Goal: Information Seeking & Learning: Check status

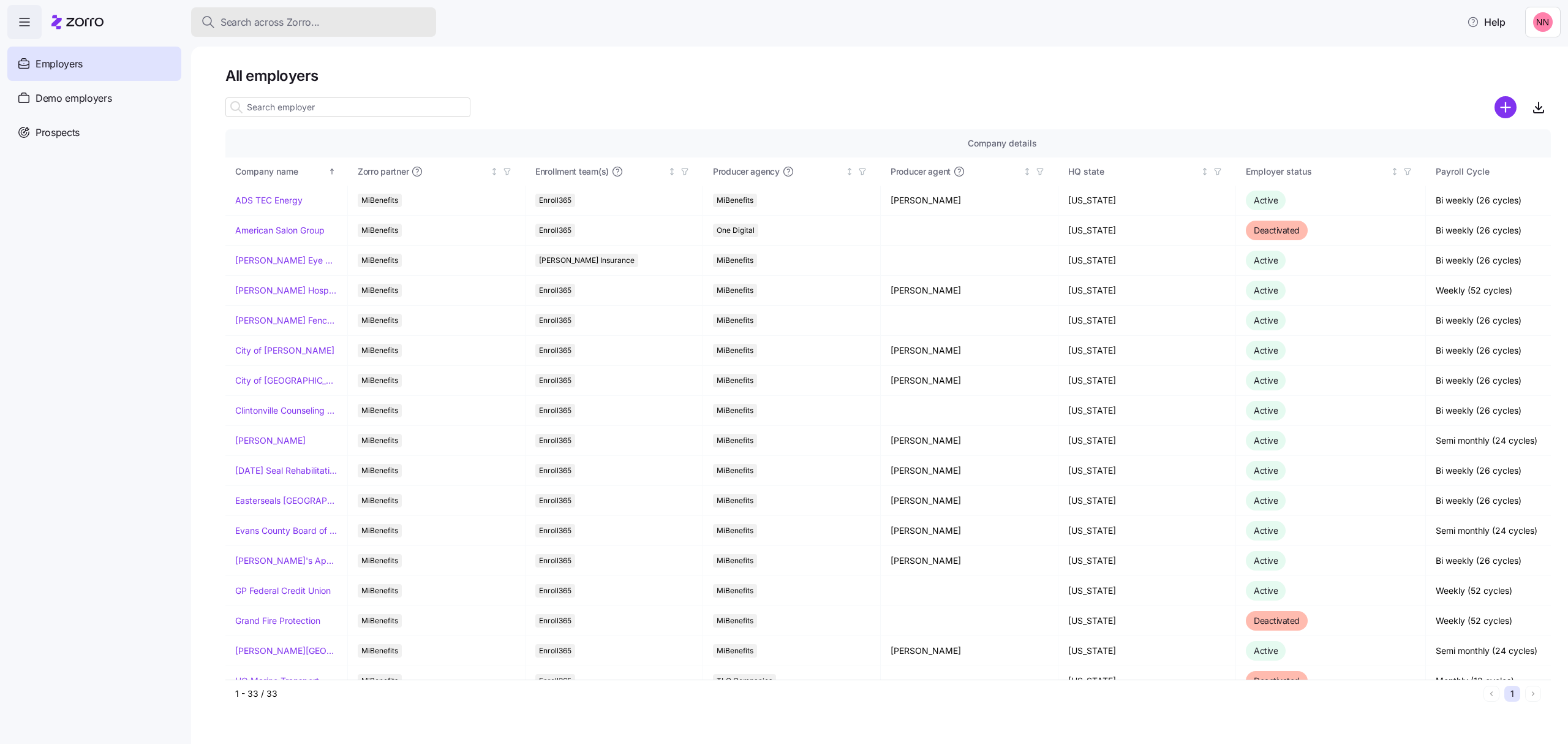
click at [277, 13] on button "Search across Zorro..." at bounding box center [313, 22] width 245 height 29
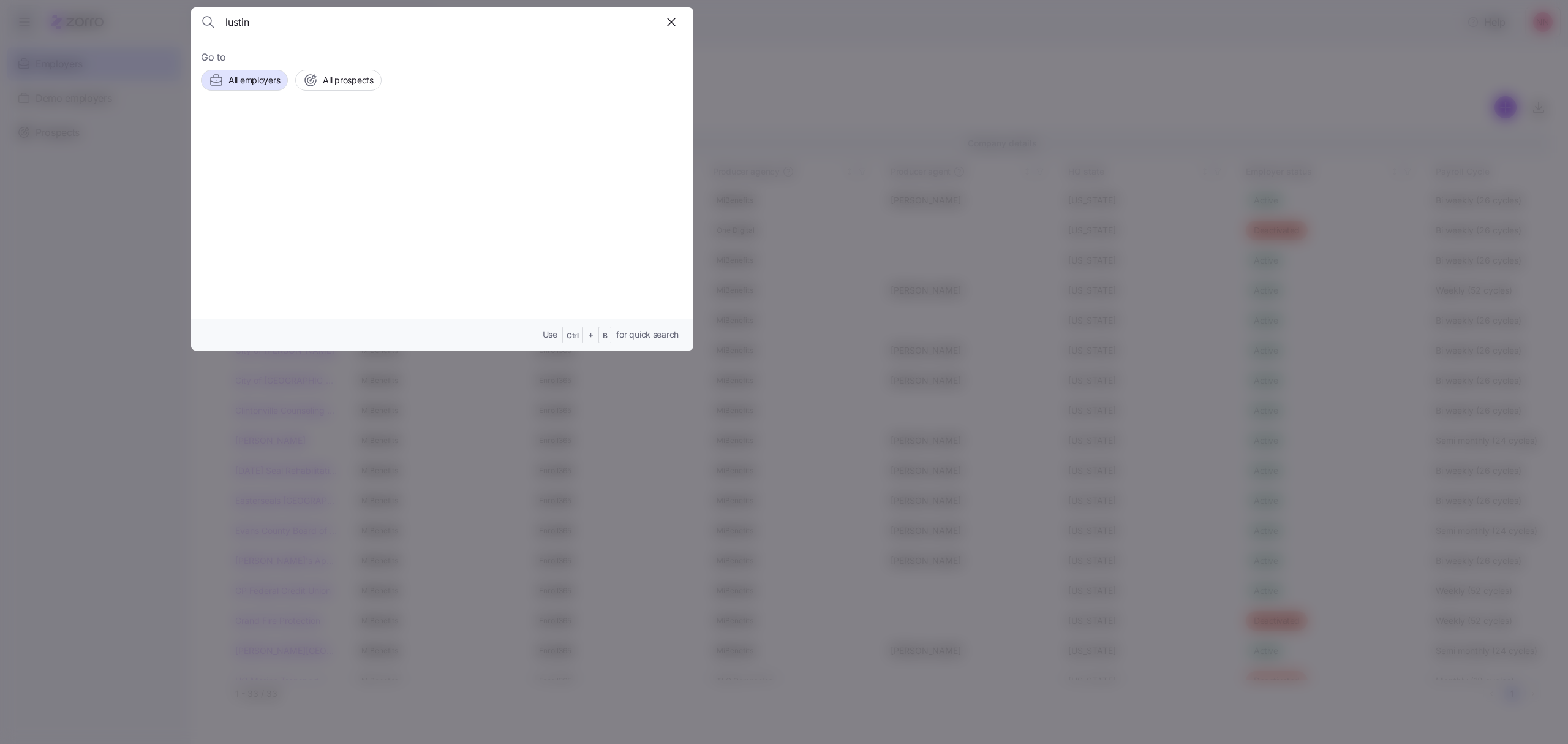
type input "lustin"
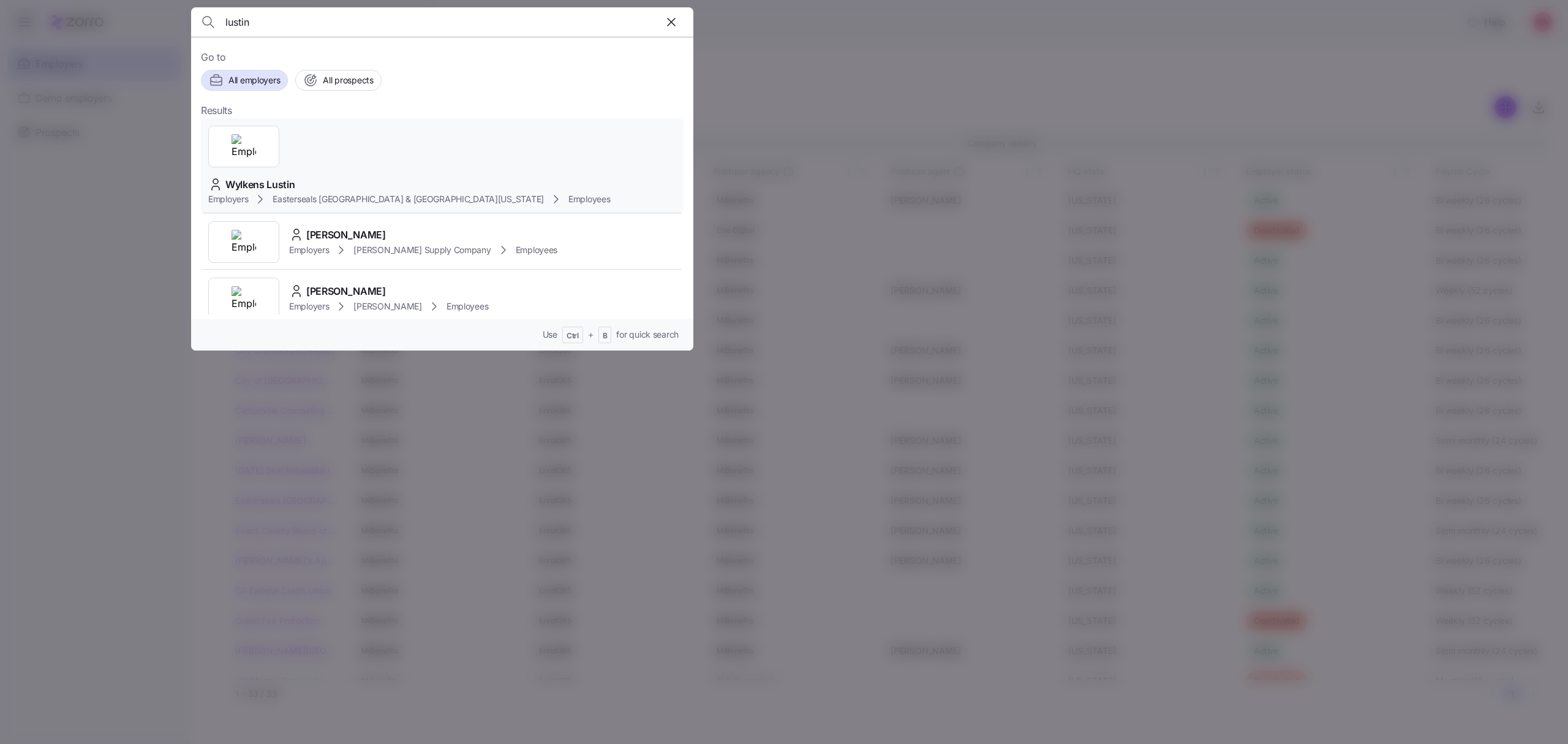
click at [295, 177] on span "Wylkens Lustin" at bounding box center [260, 185] width 70 height 15
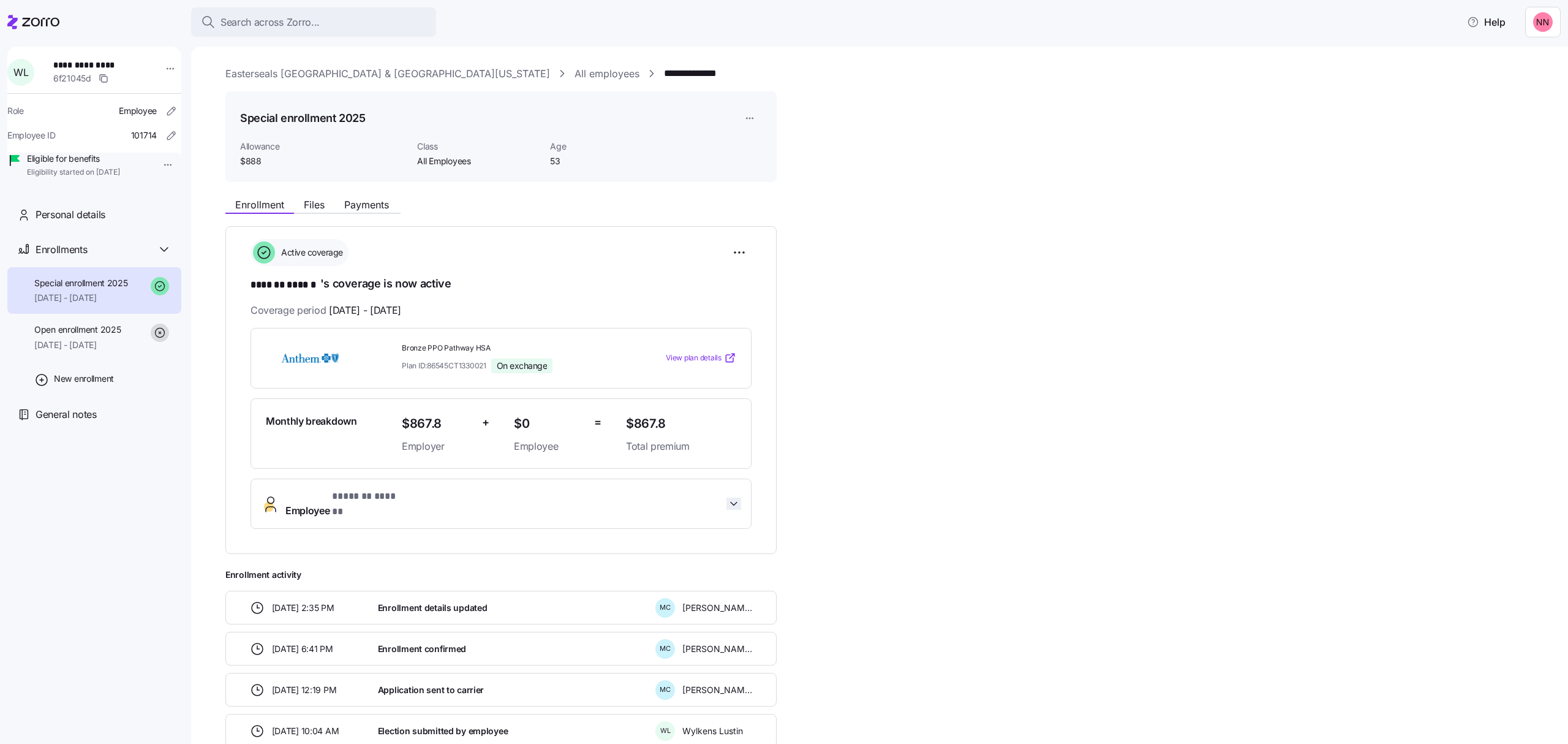
click at [730, 500] on icon "button" at bounding box center [734, 503] width 13 height 13
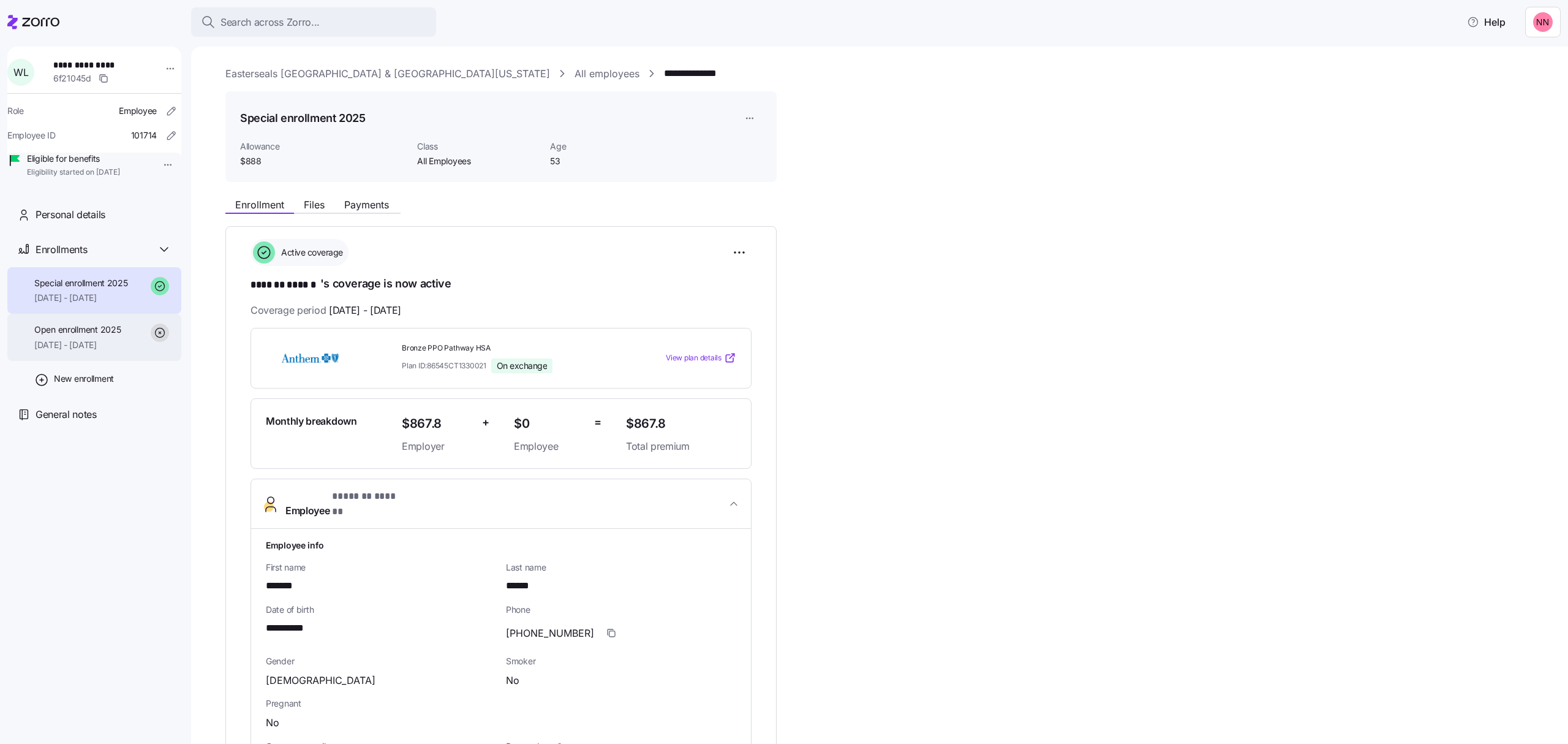
click at [111, 351] on div "Open enrollment 2025 01/01/2025 - 03/31/2025" at bounding box center [77, 337] width 86 height 28
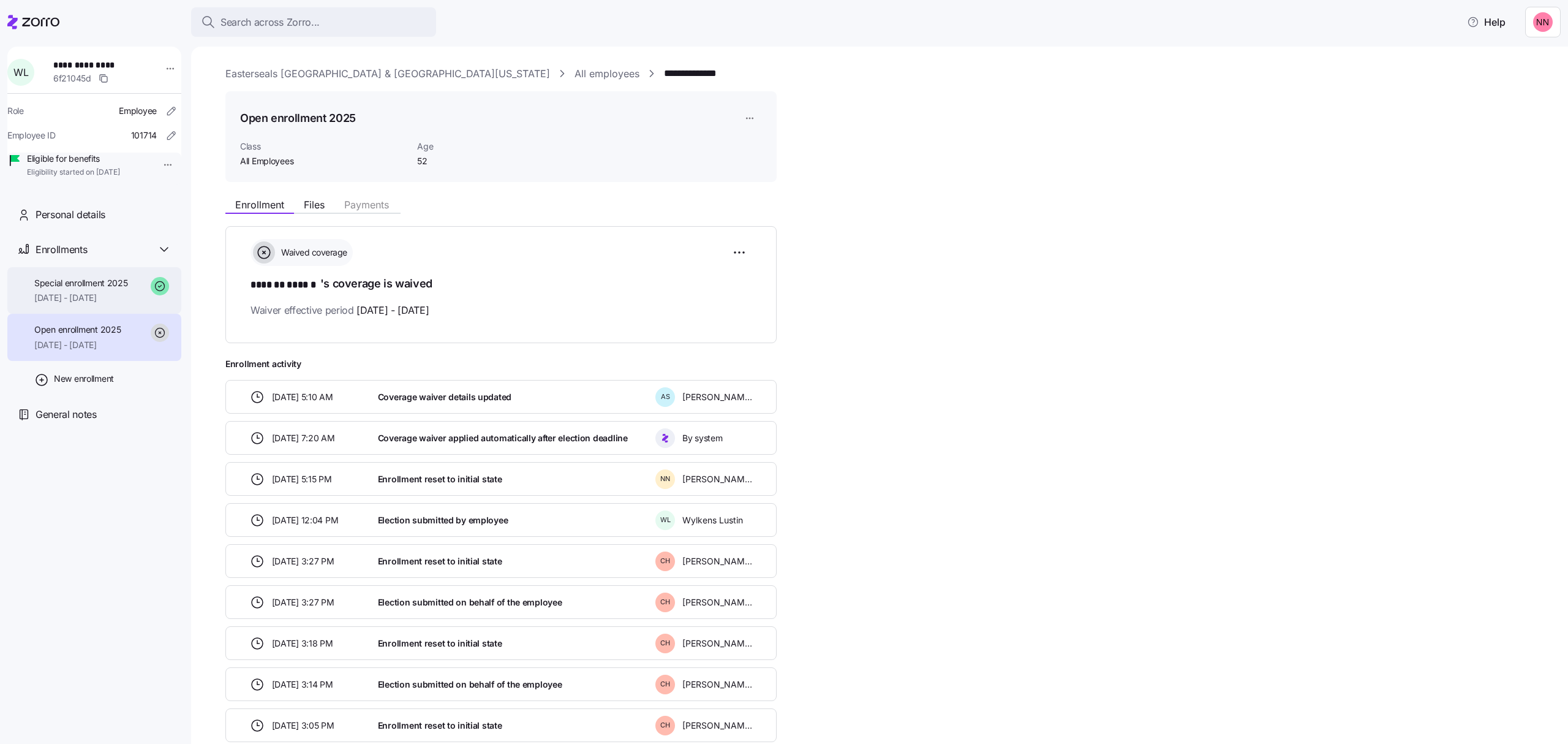
click at [124, 289] on span "Special enrollment 2025" at bounding box center [81, 283] width 94 height 13
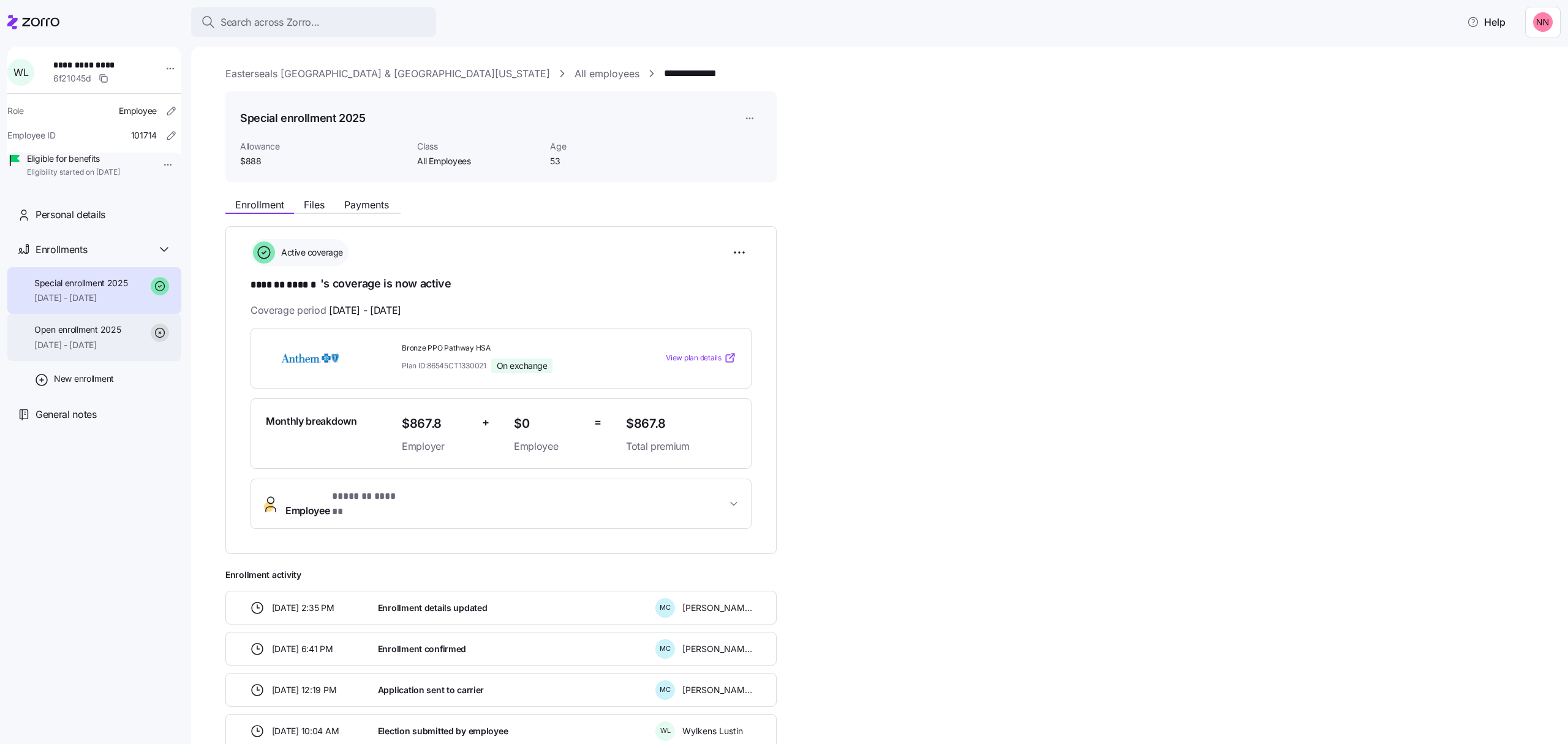
click at [121, 336] on span "Open enrollment 2025" at bounding box center [77, 330] width 86 height 13
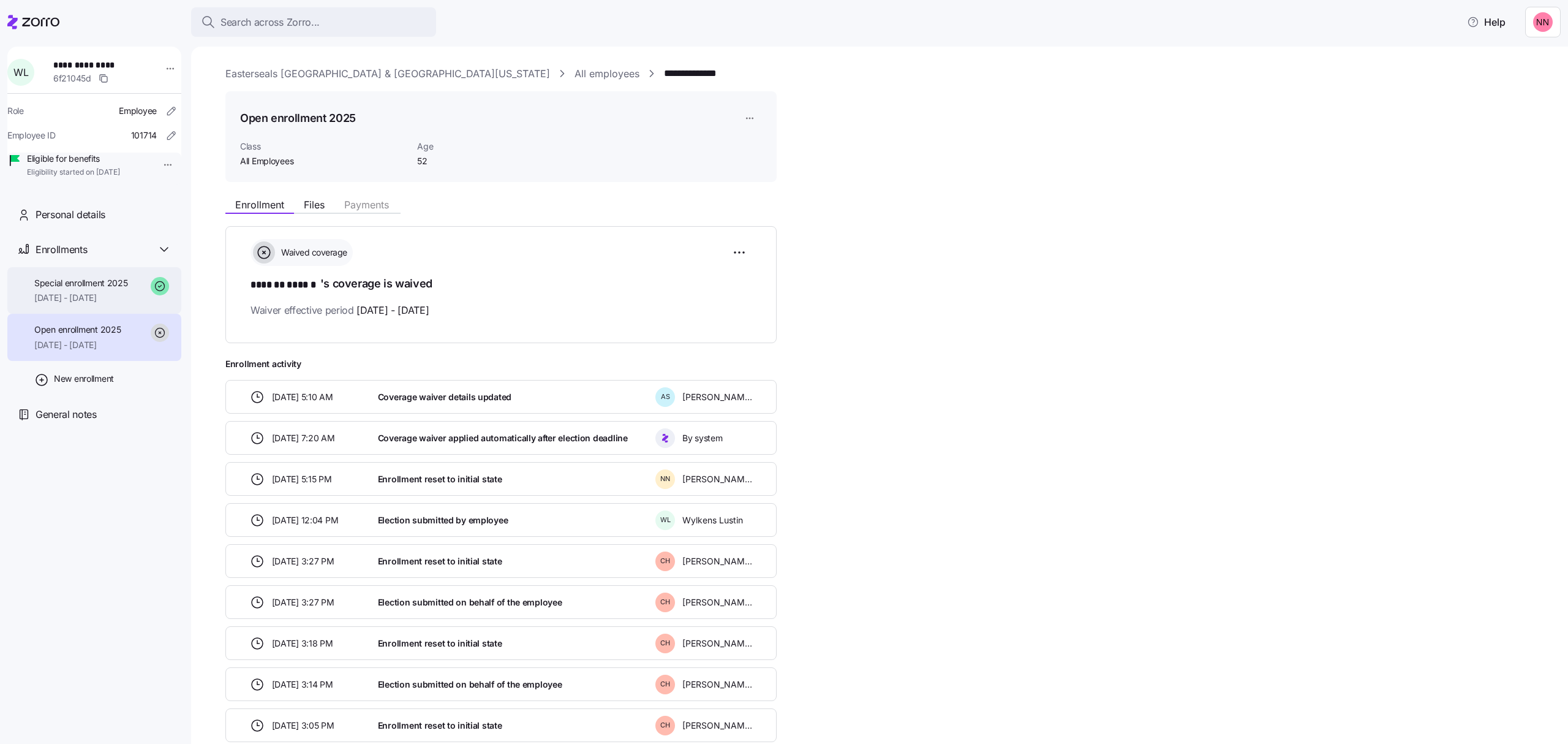
click at [103, 304] on span "04/01/2025 - 12/31/2025" at bounding box center [81, 298] width 94 height 13
